Goal: Information Seeking & Learning: Learn about a topic

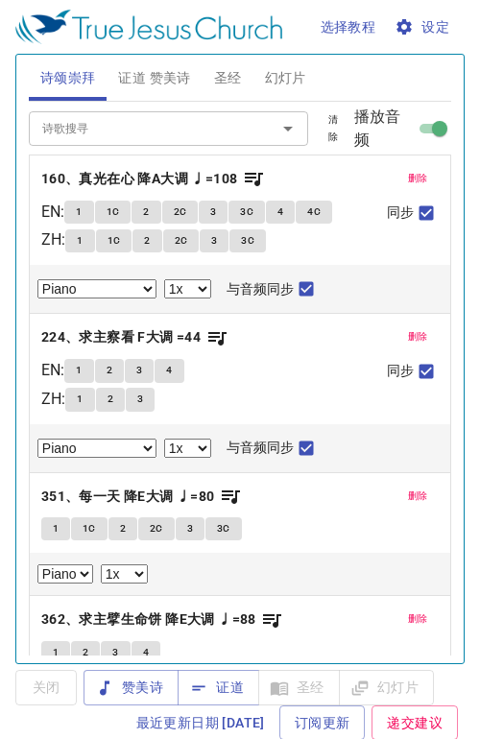
select select "1"
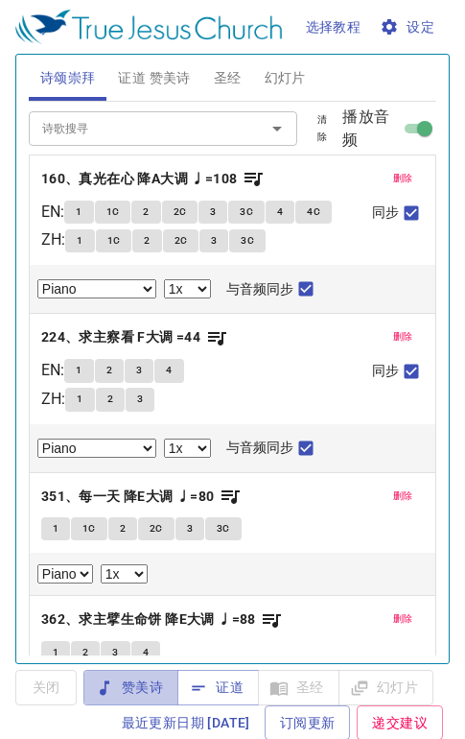
click at [151, 678] on span "赞美诗" at bounding box center [131, 687] width 64 height 24
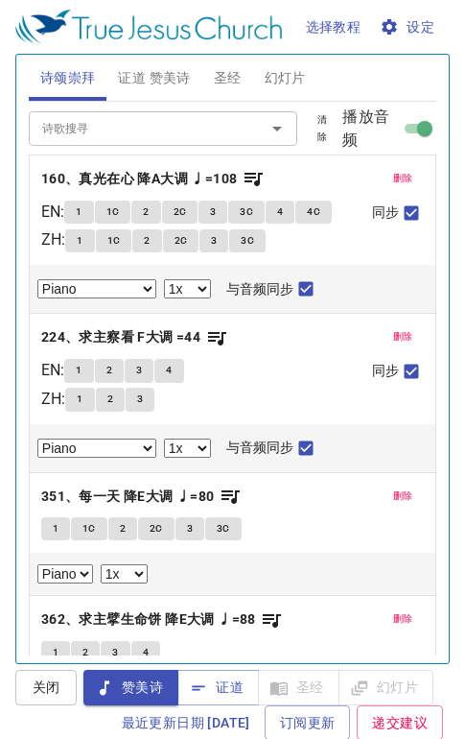
click at [393, 181] on span "删除" at bounding box center [403, 178] width 20 height 17
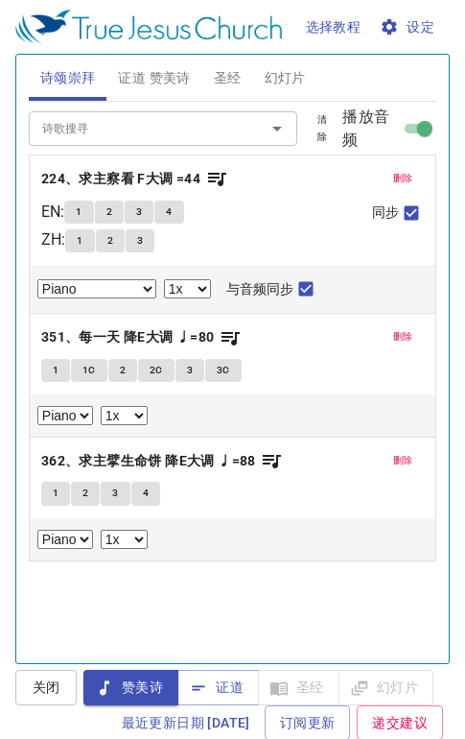
click at [382, 178] on button "删除" at bounding box center [403, 178] width 43 height 23
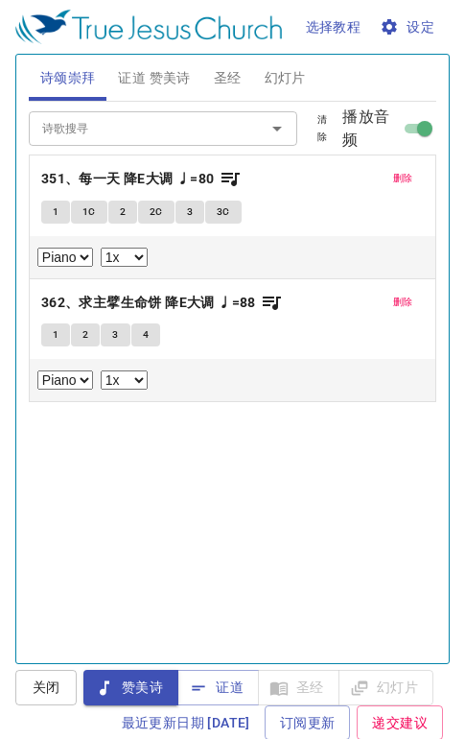
click at [382, 178] on button "删除" at bounding box center [403, 178] width 43 height 23
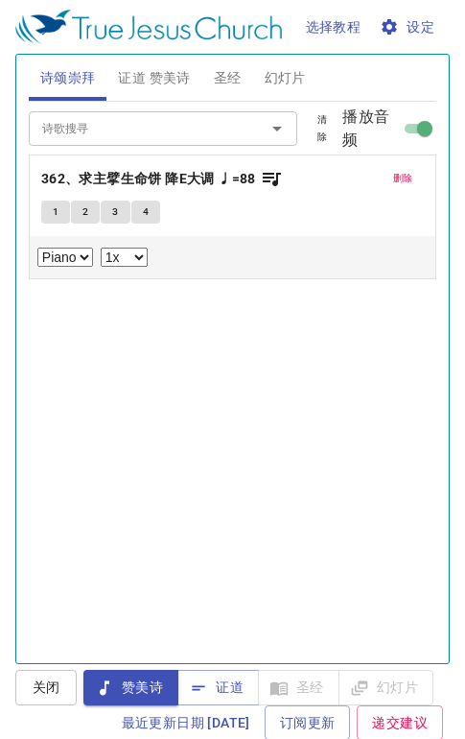
click at [382, 178] on button "删除" at bounding box center [403, 178] width 43 height 23
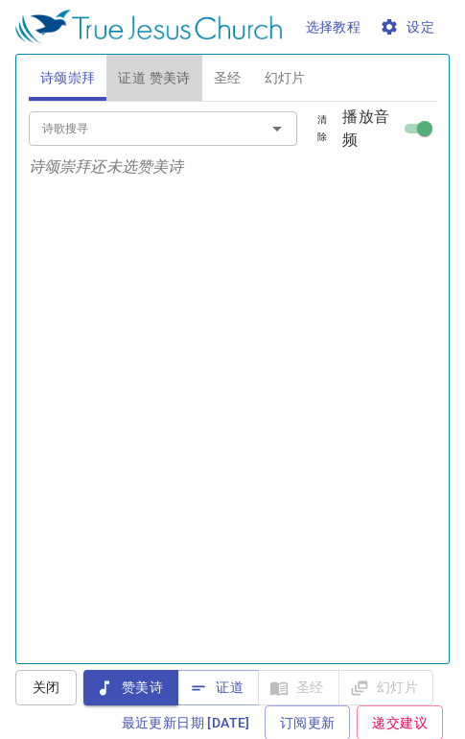
click at [159, 75] on span "证道 赞美诗" at bounding box center [154, 78] width 72 height 24
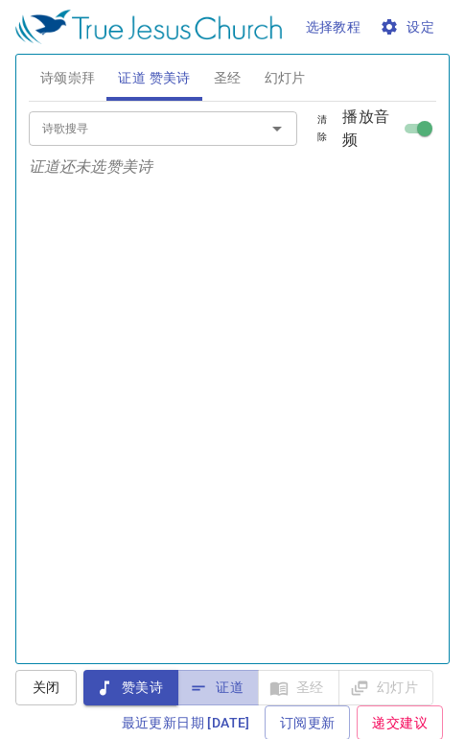
click at [241, 679] on span "证道" at bounding box center [218, 687] width 51 height 24
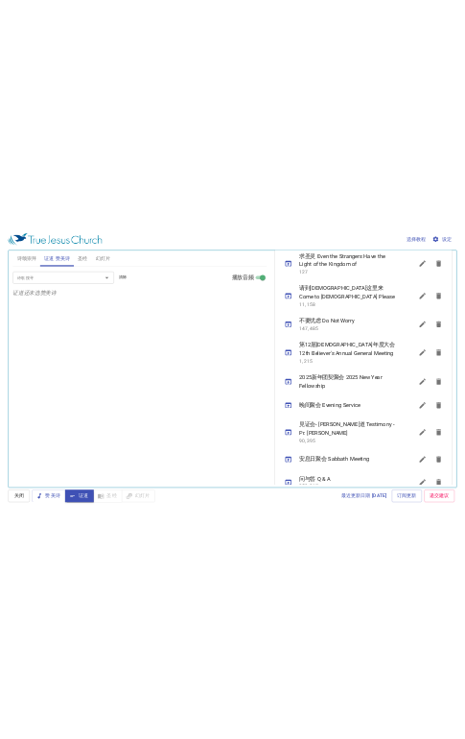
scroll to position [1214, 0]
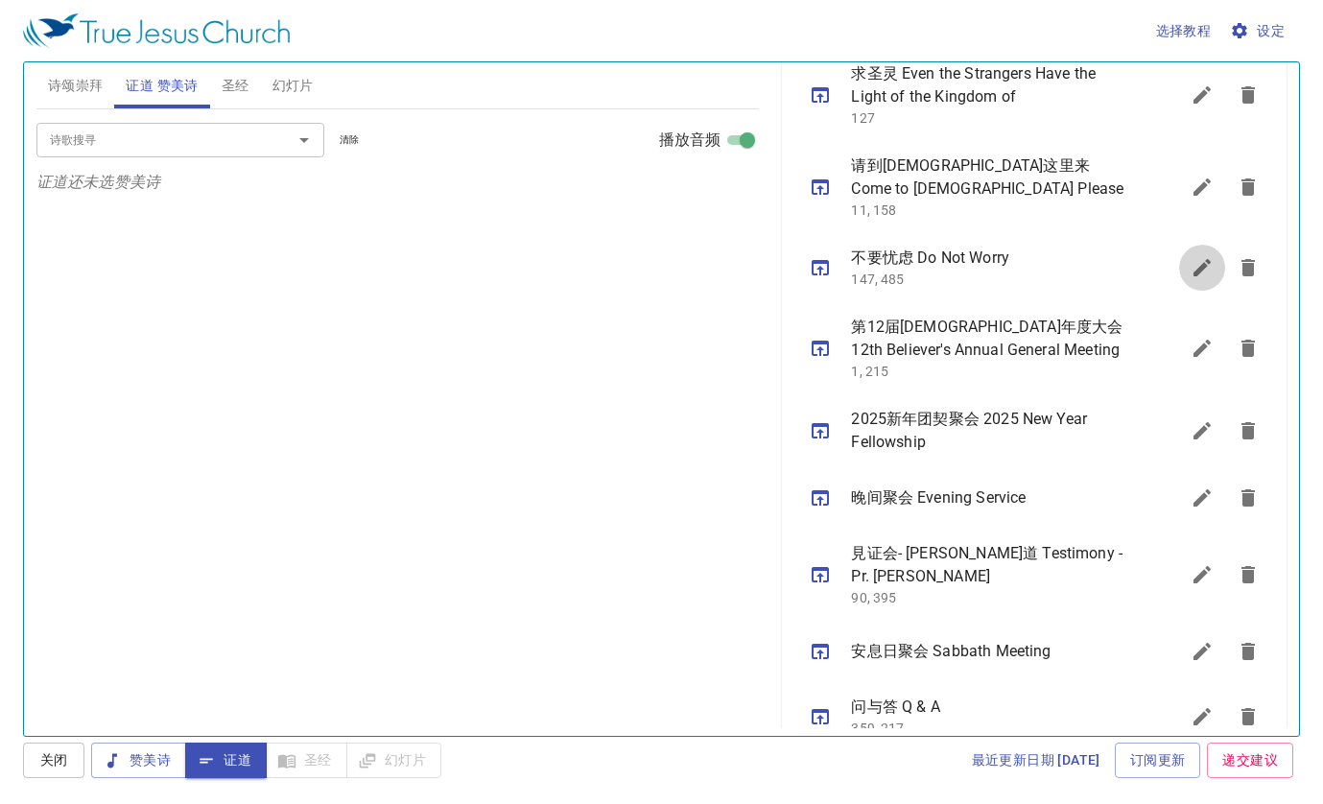
click at [479, 256] on icon "sermon lineup list" at bounding box center [1202, 267] width 23 height 23
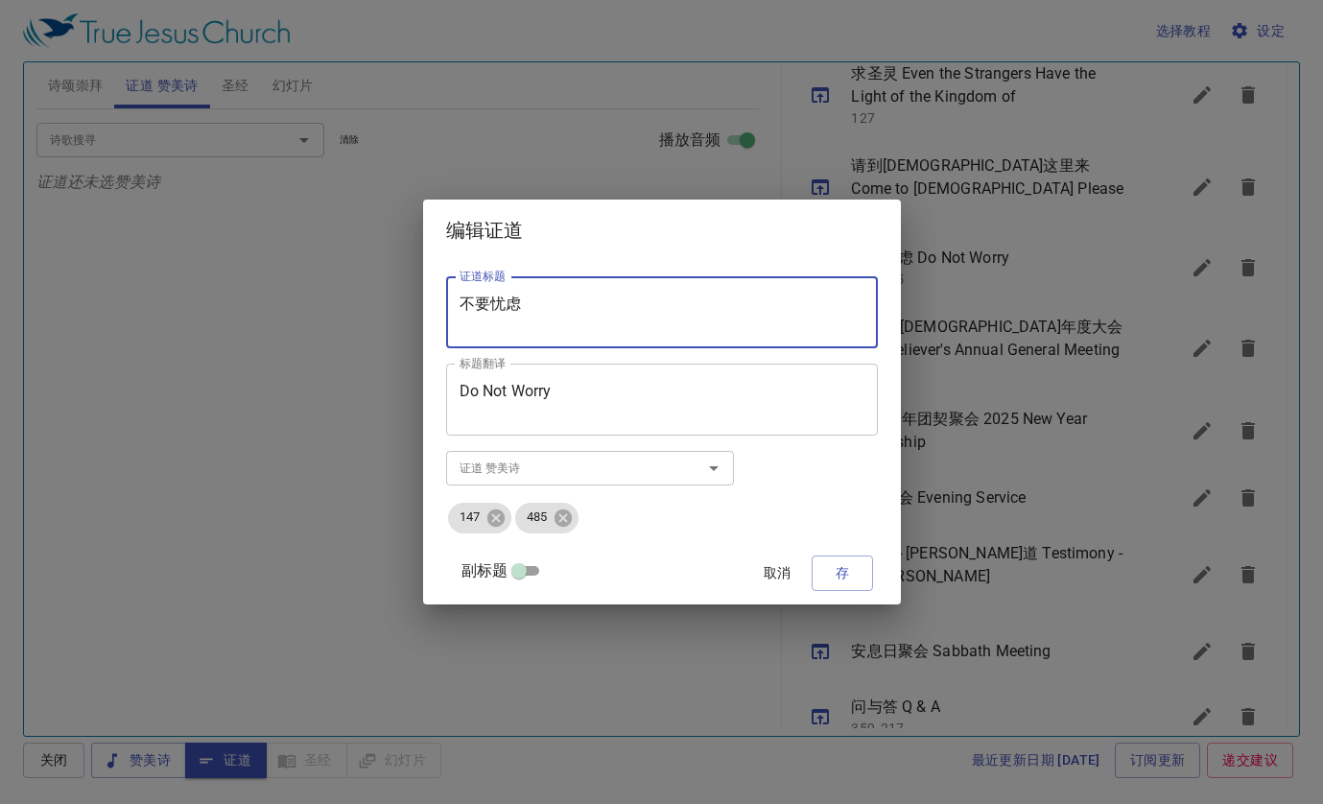
drag, startPoint x: 557, startPoint y: 302, endPoint x: 461, endPoint y: 299, distance: 96.0
click at [462, 301] on div "证道标题 不要忧虑 证道标题 标题翻译 Do Not Worry 标题翻译 副标题 10：30am - 1 2：00noon 副标题 副标题翻译 副标题翻译 …" at bounding box center [662, 432] width 478 height 343
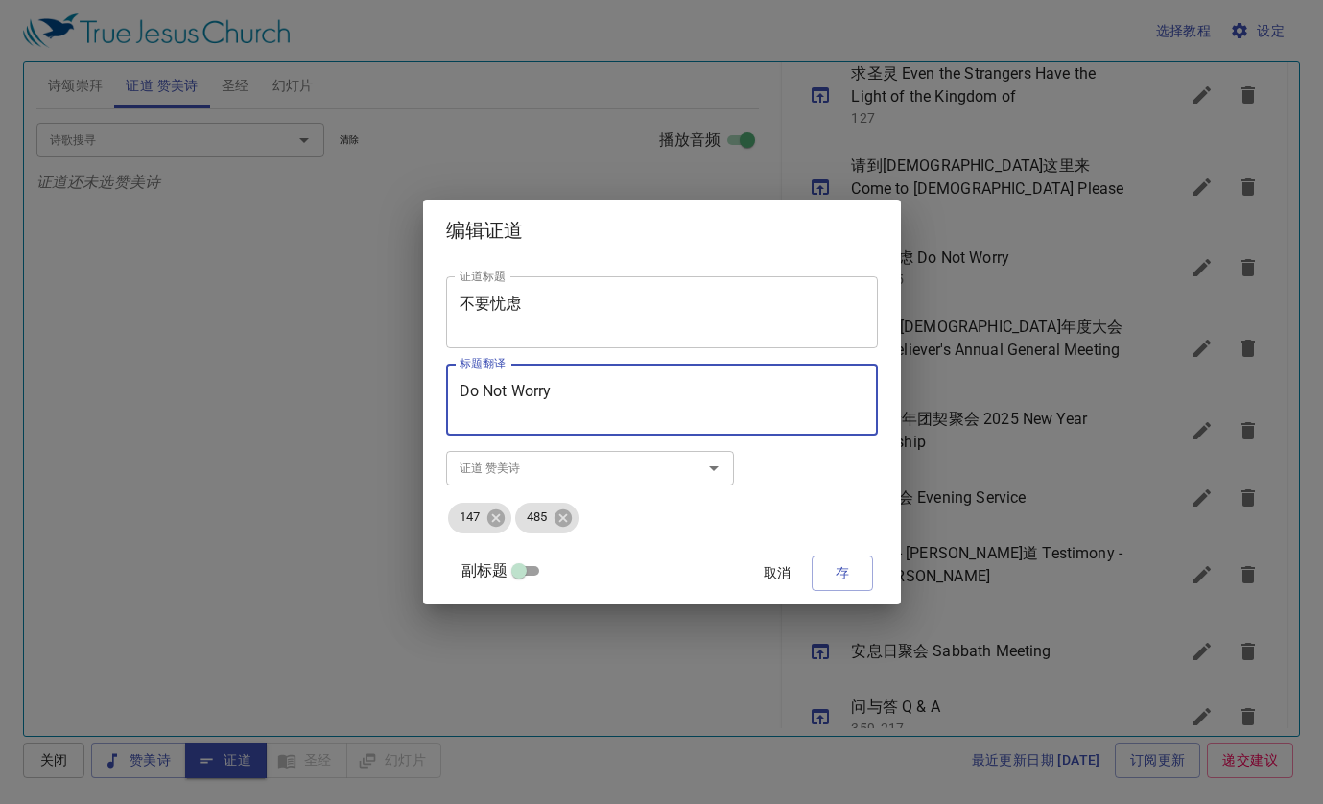
drag, startPoint x: 586, startPoint y: 386, endPoint x: 463, endPoint y: 383, distance: 122.8
click at [467, 383] on div "Do Not Worry 标题翻译" at bounding box center [662, 400] width 432 height 72
click at [479, 576] on span "取消" at bounding box center [777, 573] width 46 height 24
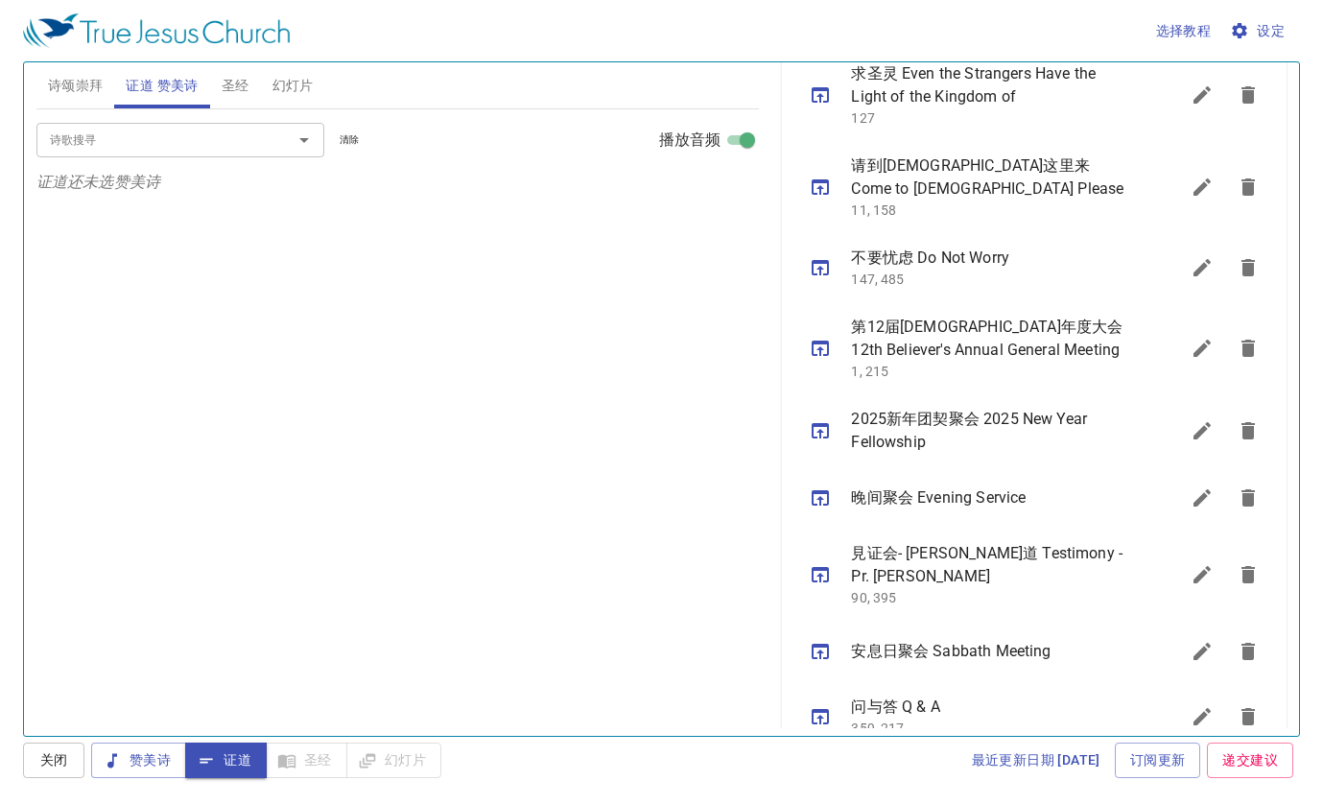
click at [479, 566] on icon "sermon lineup list" at bounding box center [1202, 574] width 17 height 17
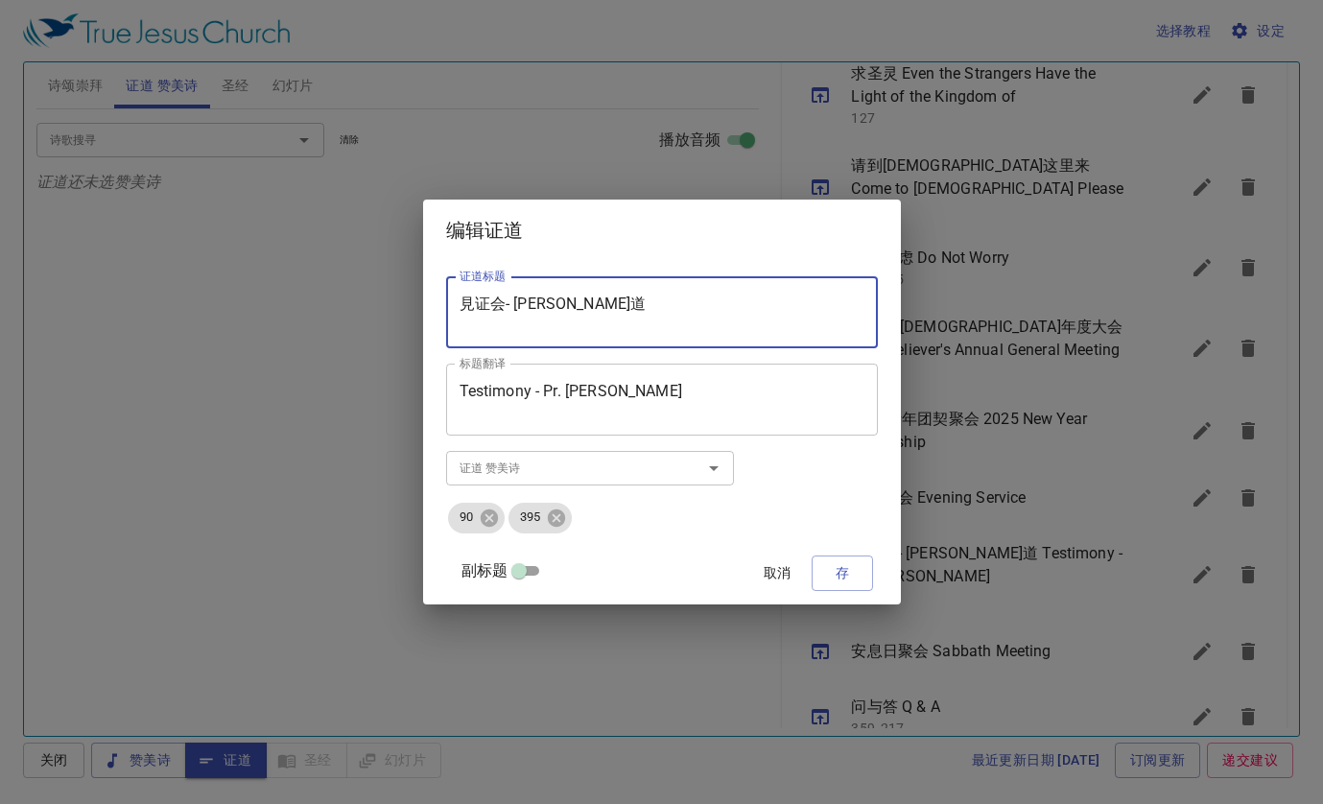
drag, startPoint x: 623, startPoint y: 299, endPoint x: 470, endPoint y: 293, distance: 152.7
click at [471, 293] on div "見证会- 胡真盛传道 证道标题" at bounding box center [662, 312] width 432 height 72
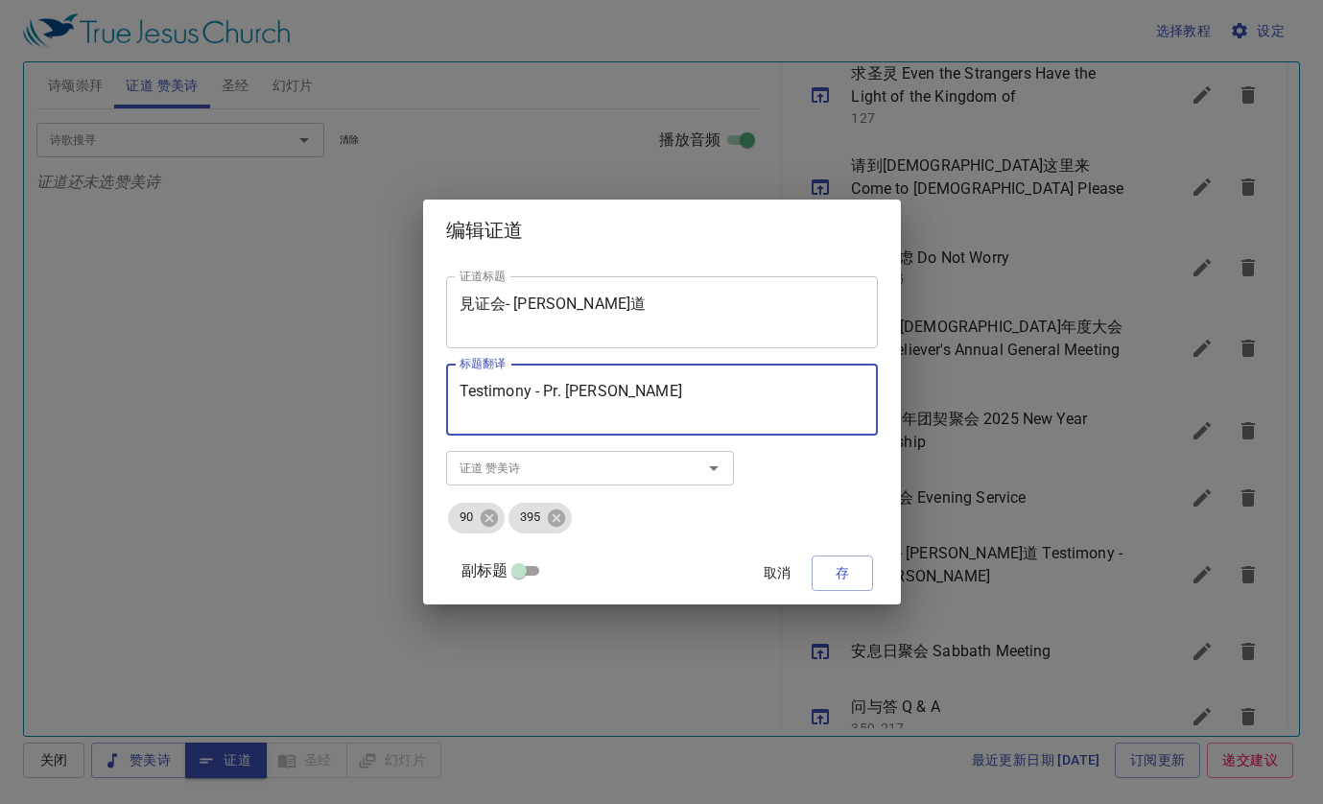
drag, startPoint x: 655, startPoint y: 387, endPoint x: 477, endPoint y: 387, distance: 178.5
click at [477, 387] on div "Testimony - Pr. Jason Hu 标题翻译" at bounding box center [662, 400] width 432 height 72
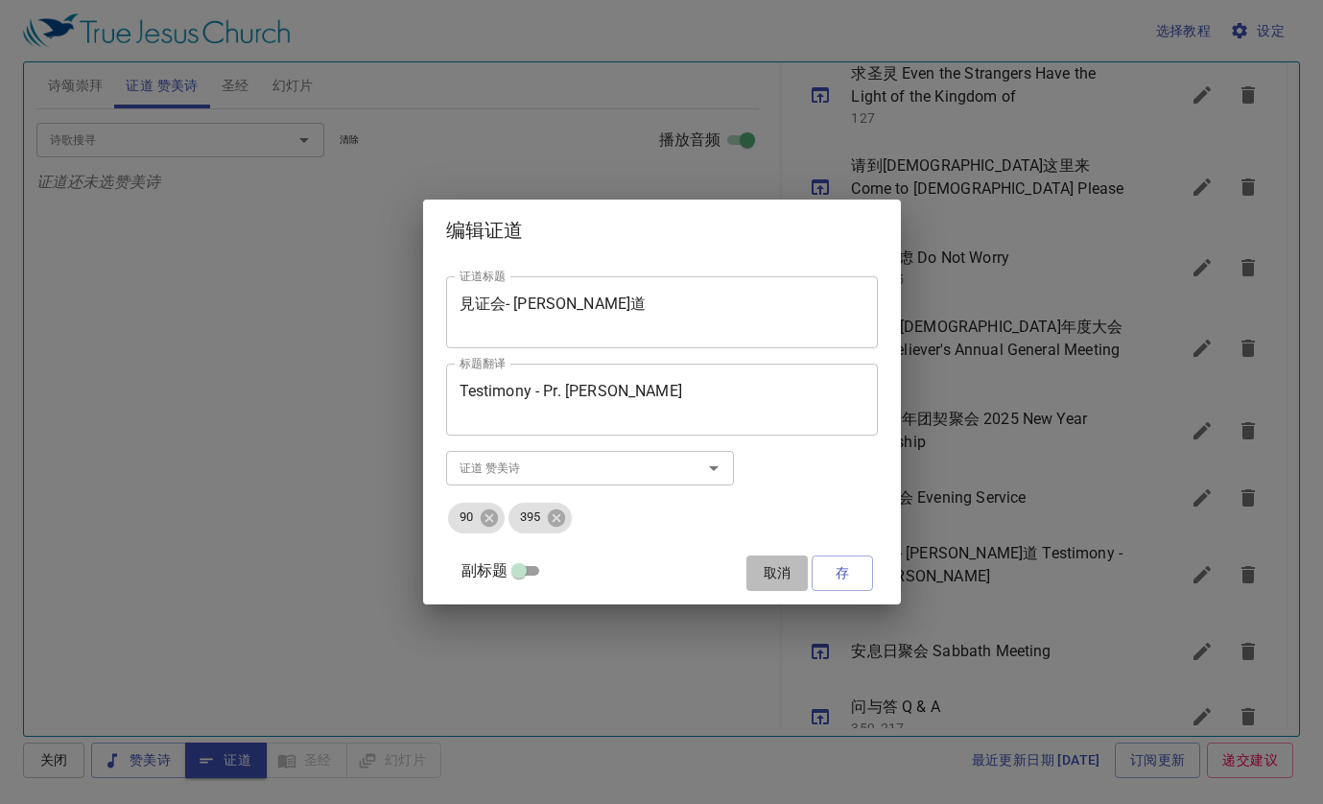
click at [479, 574] on span "取消" at bounding box center [777, 573] width 46 height 24
